Goal: Task Accomplishment & Management: Use online tool/utility

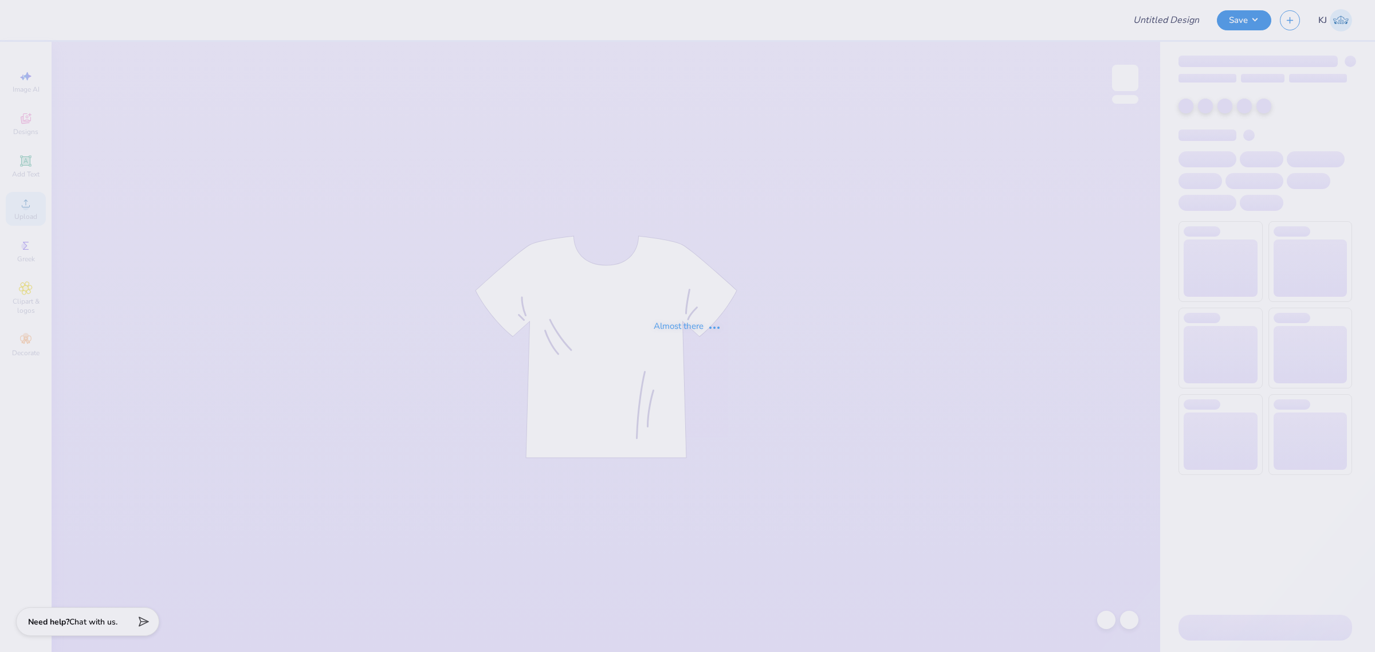
type input "[PERSON_NAME] : [GEOGRAPHIC_DATA][US_STATE]: [GEOGRAPHIC_DATA]"
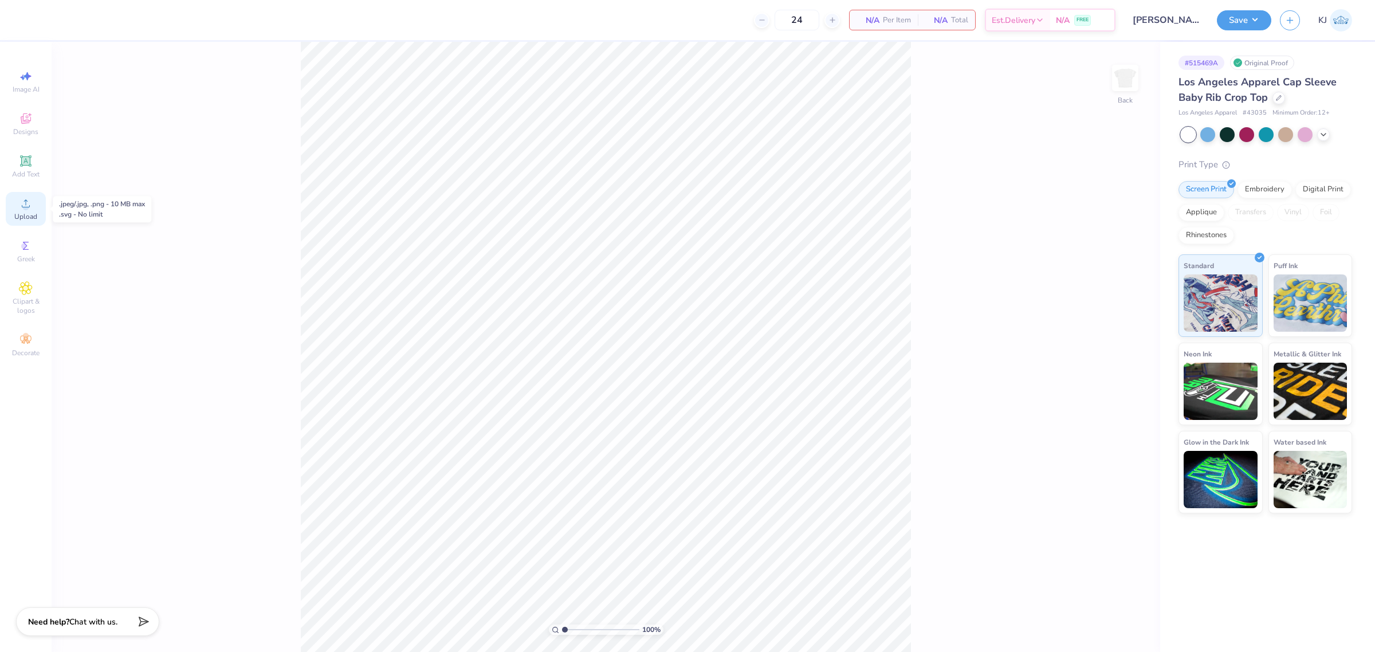
click at [22, 206] on icon at bounding box center [26, 203] width 8 height 8
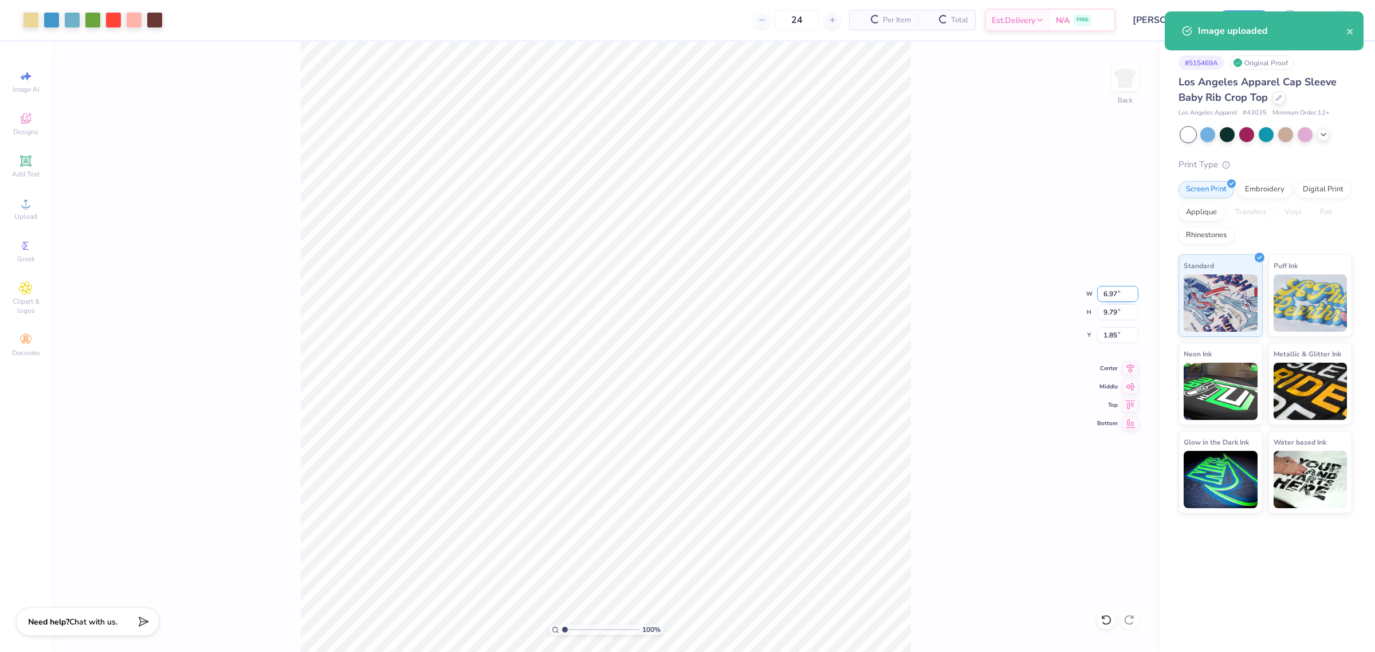
click at [1110, 286] on input "6.97" at bounding box center [1117, 294] width 41 height 16
type input "7.00"
type input "9.83"
type input "1.83"
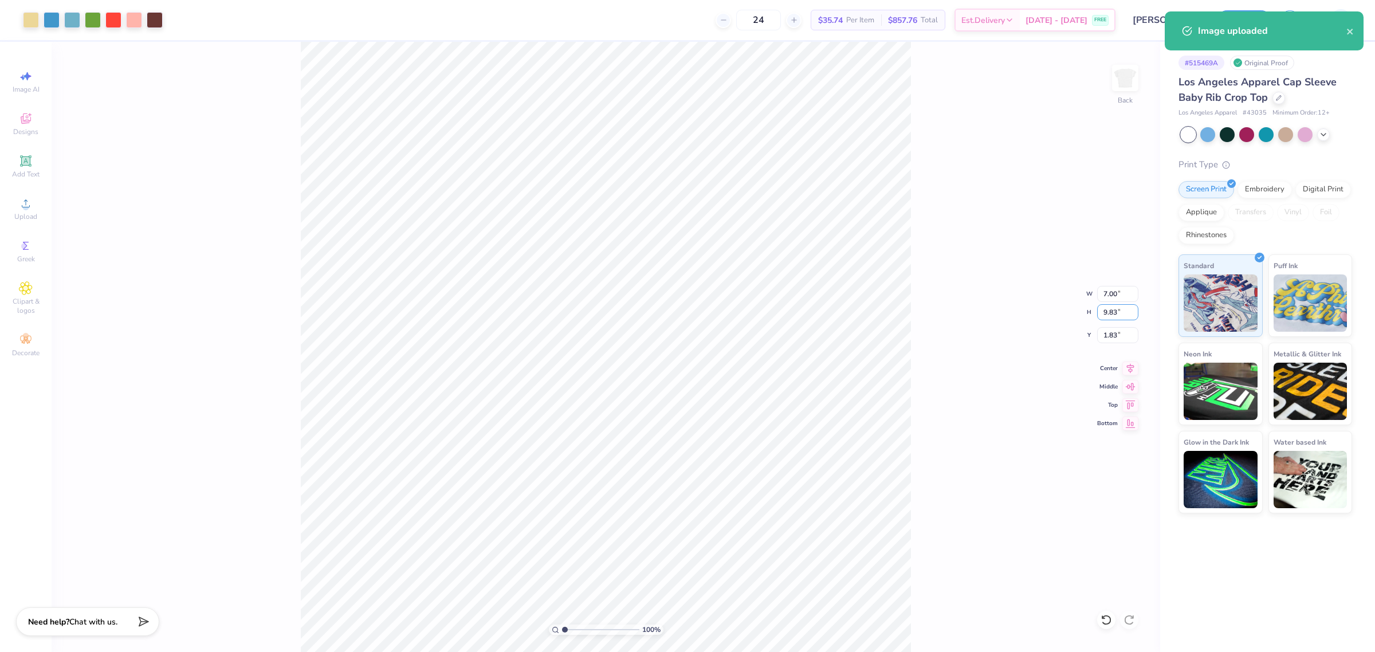
drag, startPoint x: 1102, startPoint y: 307, endPoint x: 1106, endPoint y: 302, distance: 6.5
click at [1105, 304] on input "9.83" at bounding box center [1117, 312] width 41 height 16
click at [1108, 286] on input "7.00" at bounding box center [1117, 294] width 41 height 16
type input "6"
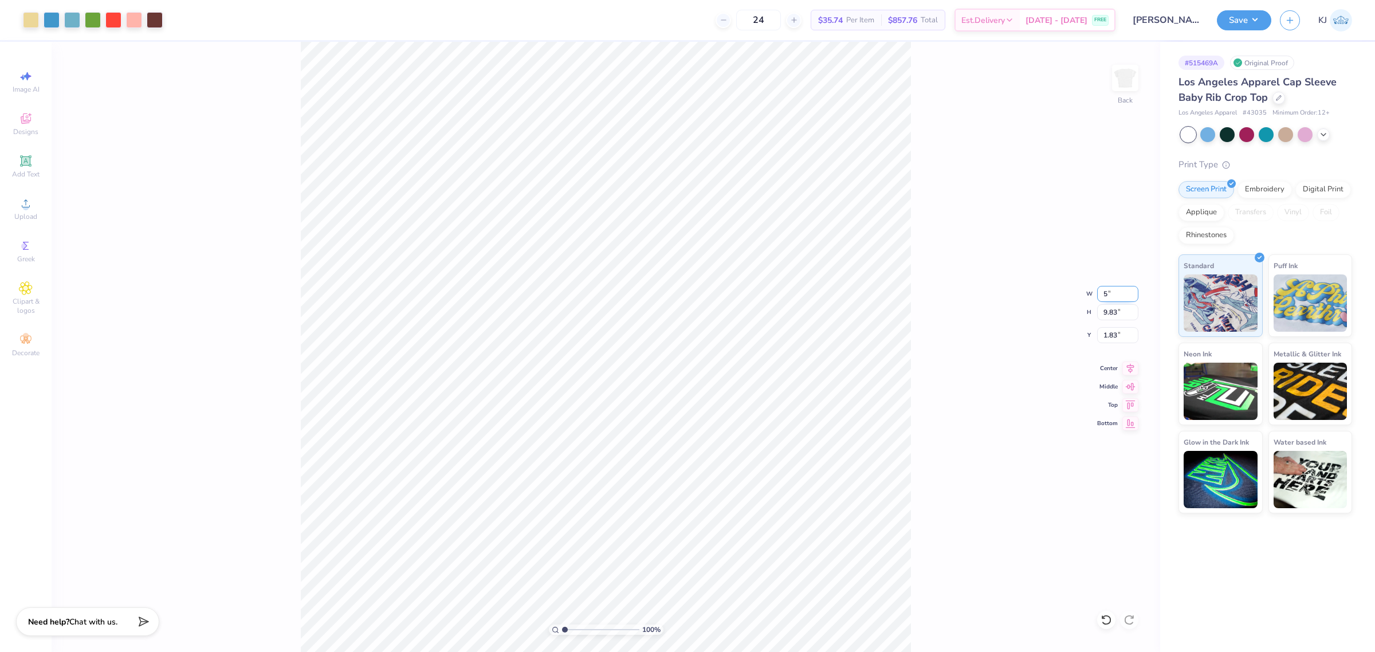
type input "5.00"
type input "7.02"
click at [1112, 338] on input "3.24" at bounding box center [1117, 335] width 41 height 16
click at [1112, 338] on input "1.00" at bounding box center [1117, 335] width 41 height 16
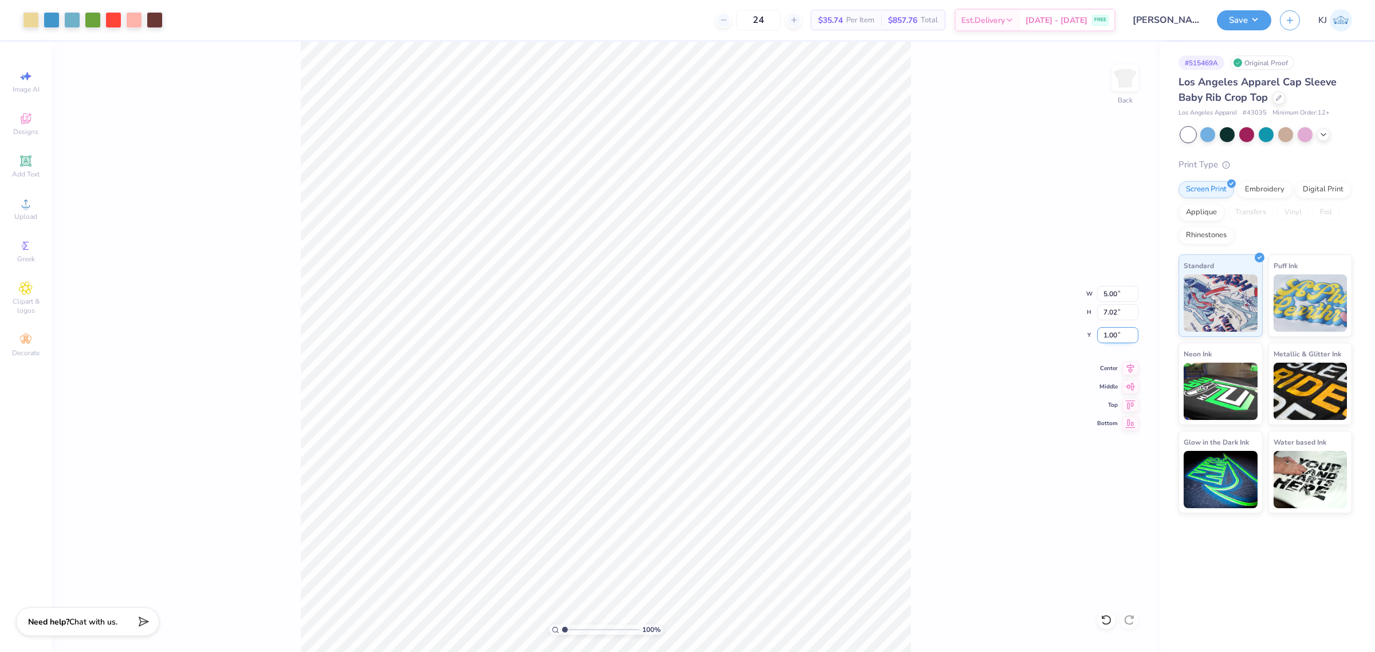
click at [1112, 338] on input "1.00" at bounding box center [1117, 335] width 41 height 16
type input "2.00"
click at [1109, 313] on input "7.02" at bounding box center [1117, 312] width 41 height 16
click at [1259, 18] on button "Save" at bounding box center [1244, 19] width 54 height 20
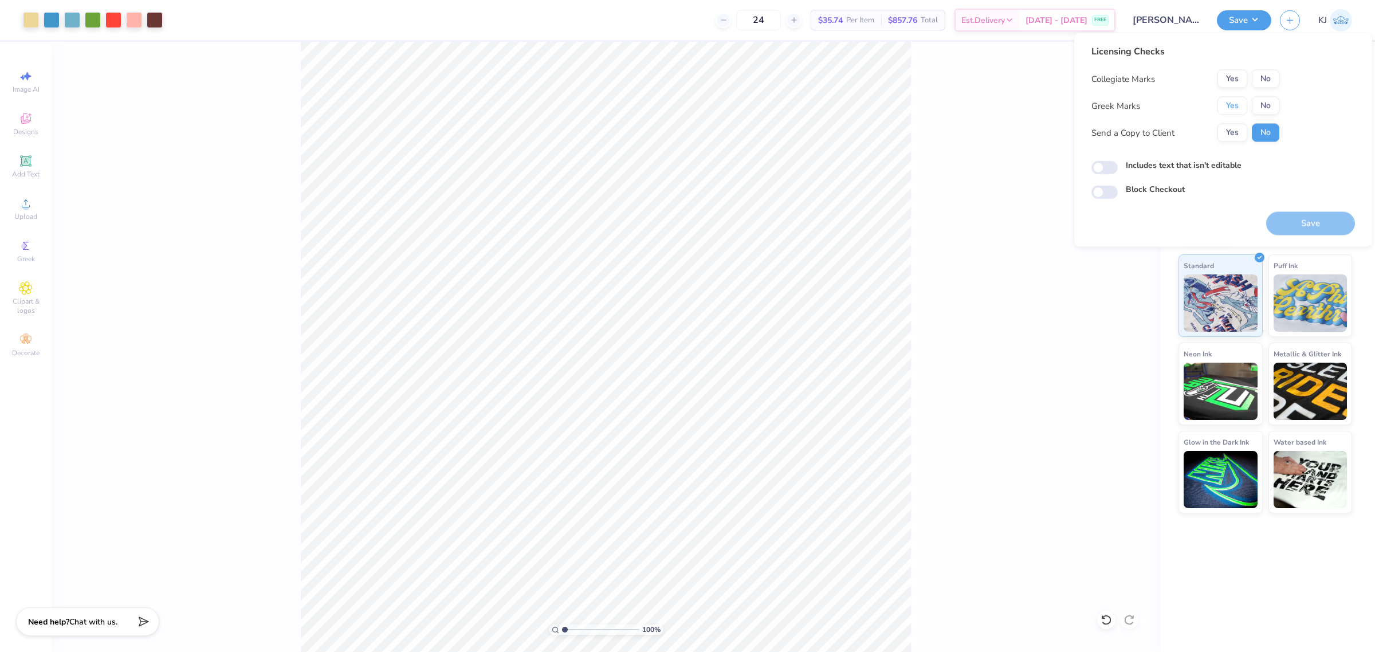
drag, startPoint x: 1232, startPoint y: 101, endPoint x: 1250, endPoint y: 89, distance: 21.9
click at [1235, 100] on button "Yes" at bounding box center [1233, 106] width 30 height 18
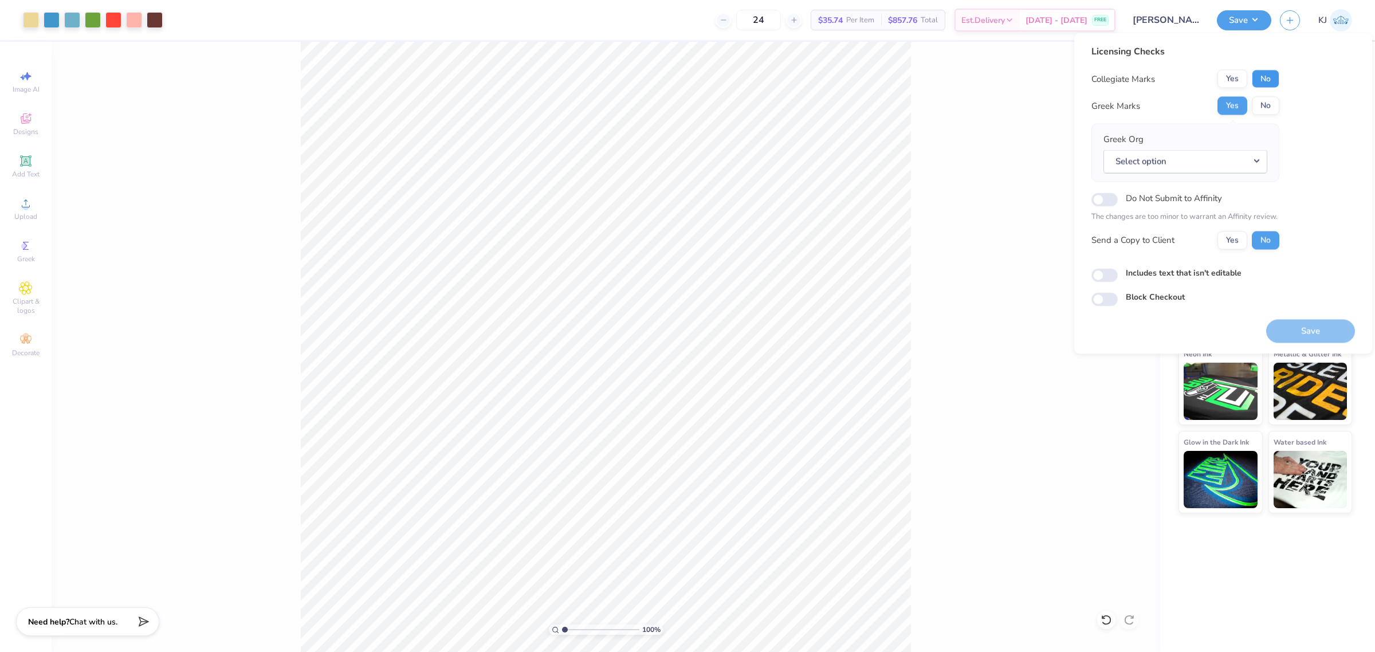
click at [1259, 79] on button "No" at bounding box center [1266, 79] width 28 height 18
click at [1236, 244] on button "Yes" at bounding box center [1233, 240] width 30 height 18
click at [1185, 169] on button "Select option" at bounding box center [1186, 161] width 164 height 23
click at [1187, 239] on link "Sigma Kappa" at bounding box center [1185, 247] width 155 height 19
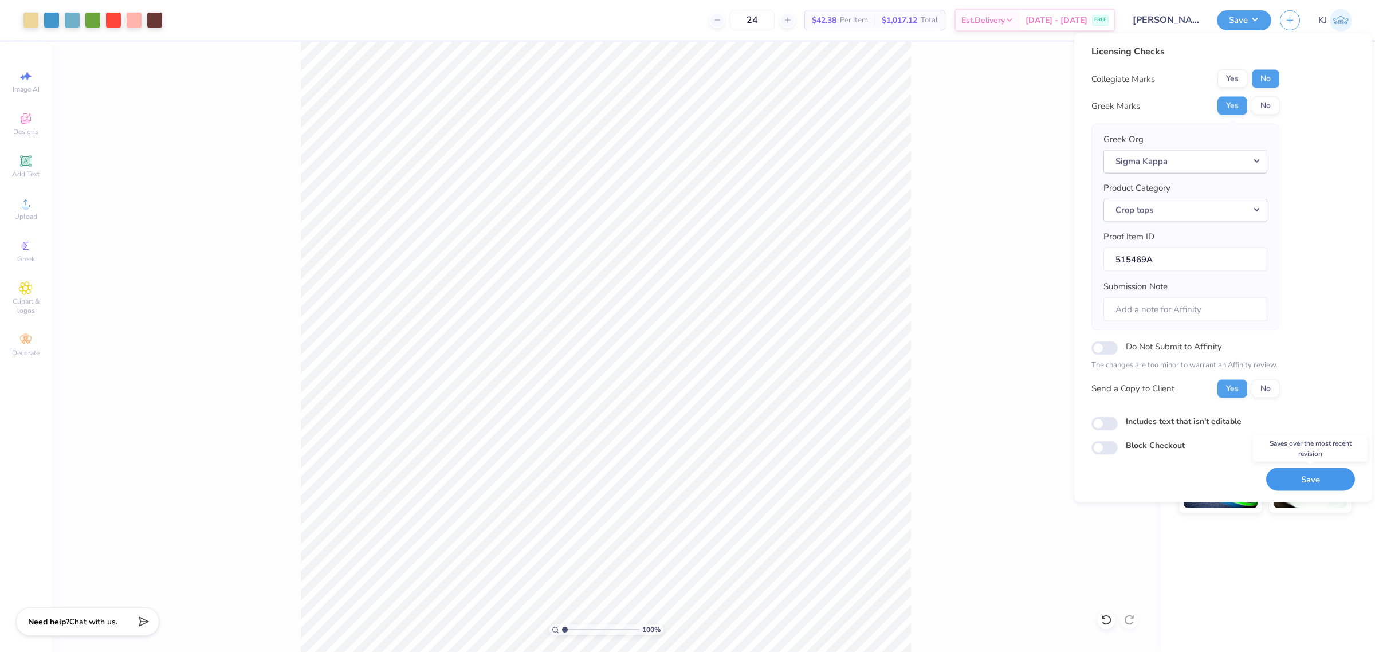
click at [1312, 485] on button "Save" at bounding box center [1310, 479] width 89 height 23
